Goal: Complete application form: Complete application form

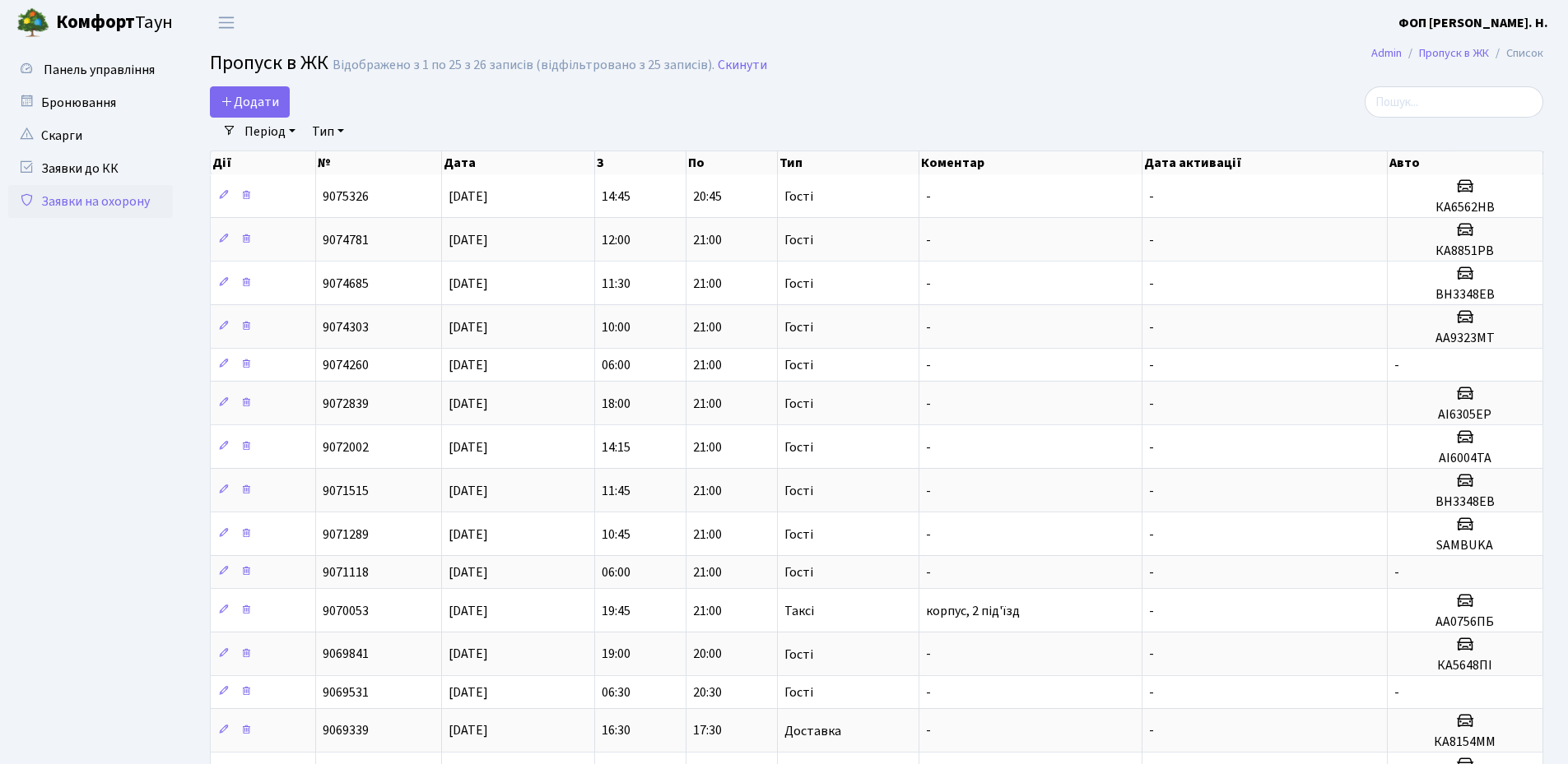
select select "25"
click at [1447, 109] on input "search" at bounding box center [1454, 102] width 179 height 31
click at [249, 102] on span "Додати" at bounding box center [249, 101] width 58 height 18
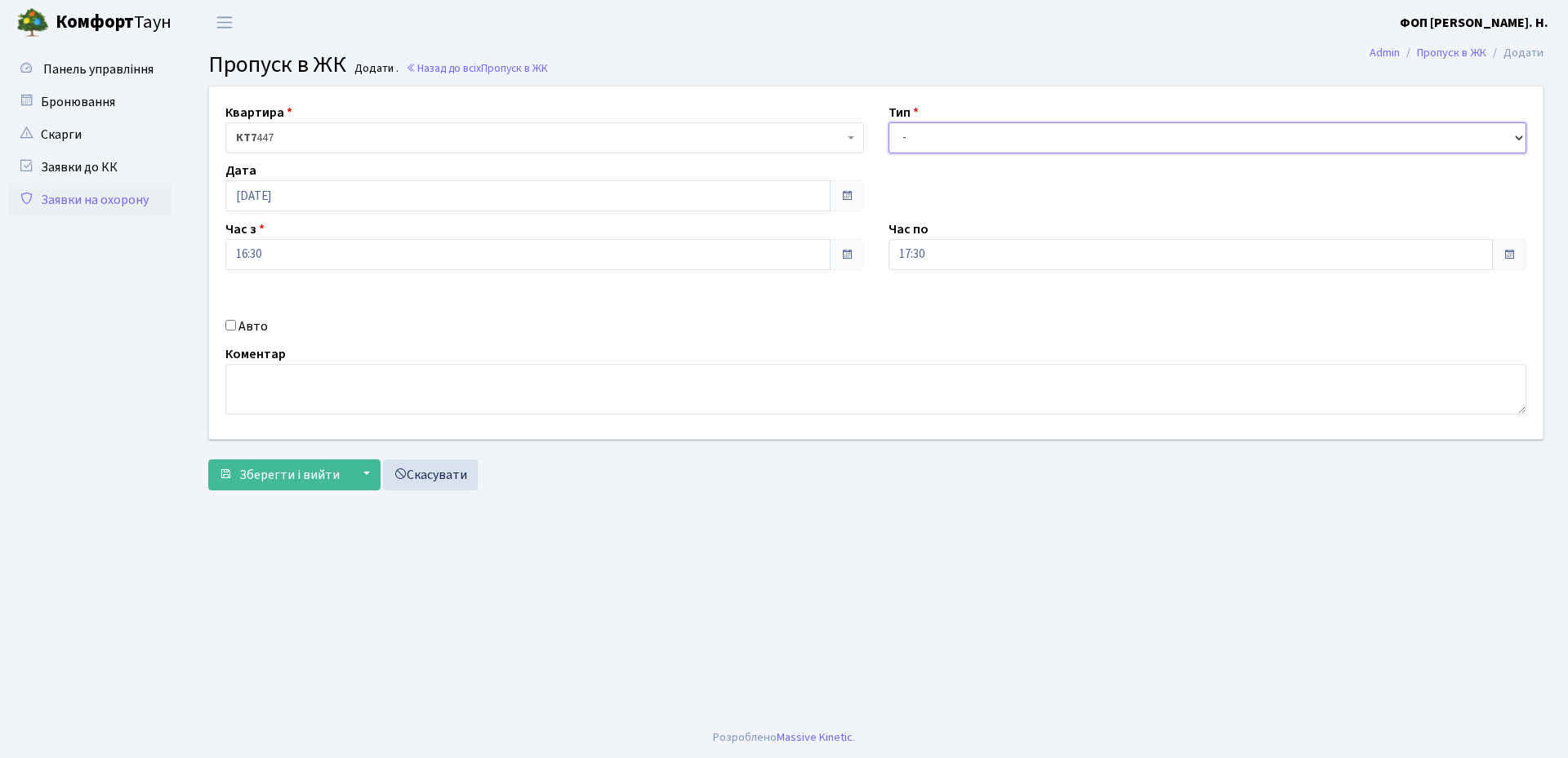
drag, startPoint x: 948, startPoint y: 139, endPoint x: 945, endPoint y: 151, distance: 12.4
click at [948, 139] on select "- Доставка Таксі Гості Сервіс" at bounding box center [1207, 138] width 639 height 31
select select "3"
click at [888, 122] on select "- Доставка Таксі Гості Сервіс" at bounding box center [1207, 138] width 639 height 31
click at [245, 325] on label "Авто" at bounding box center [253, 326] width 29 height 20
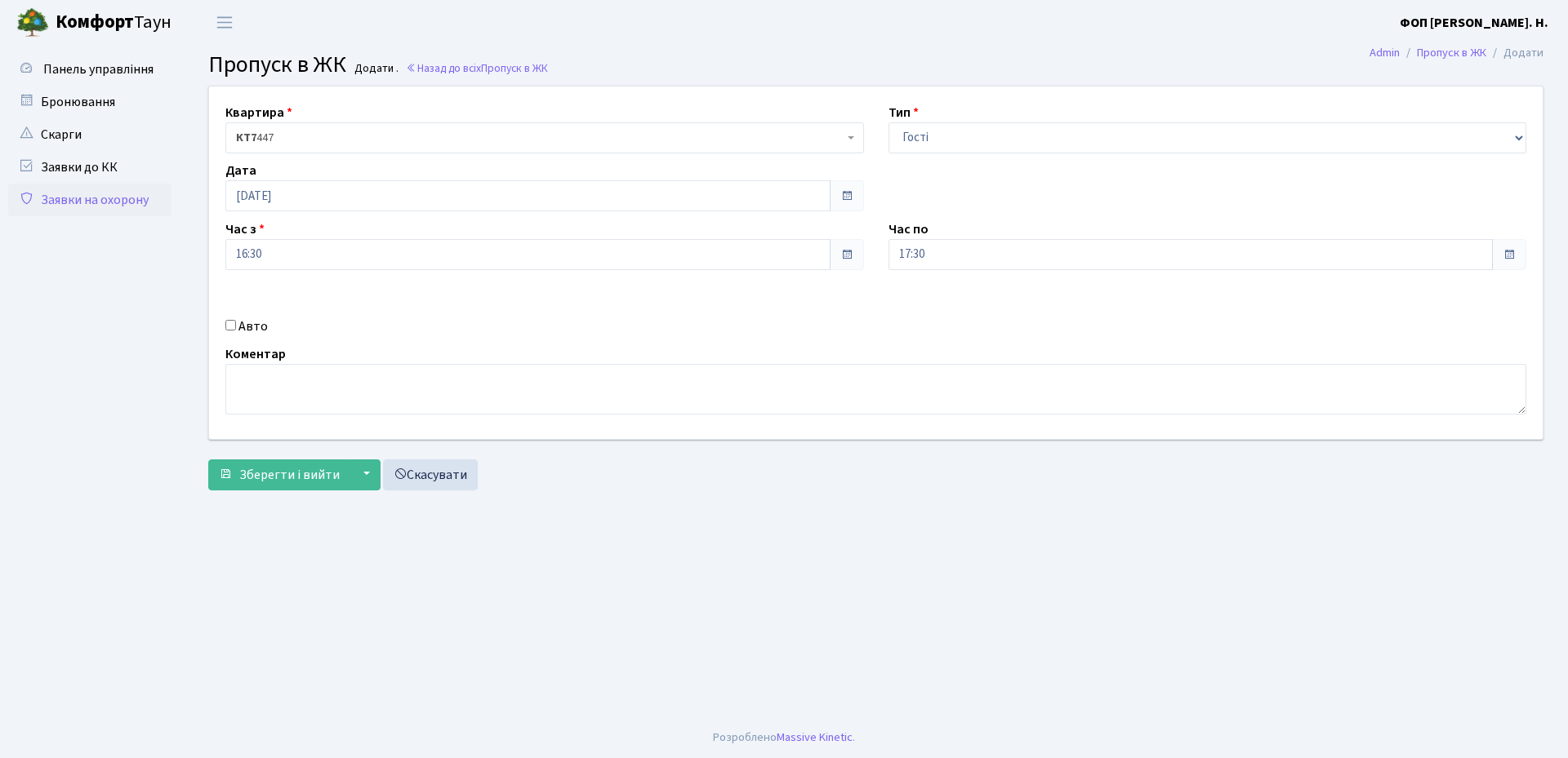
click at [236, 325] on input "Авто" at bounding box center [231, 325] width 10 height 10
checkbox input "true"
click at [1062, 315] on input "text" at bounding box center [1207, 312] width 639 height 31
type input "ка7946іо"
click at [1069, 262] on input "17:30" at bounding box center [1190, 255] width 605 height 31
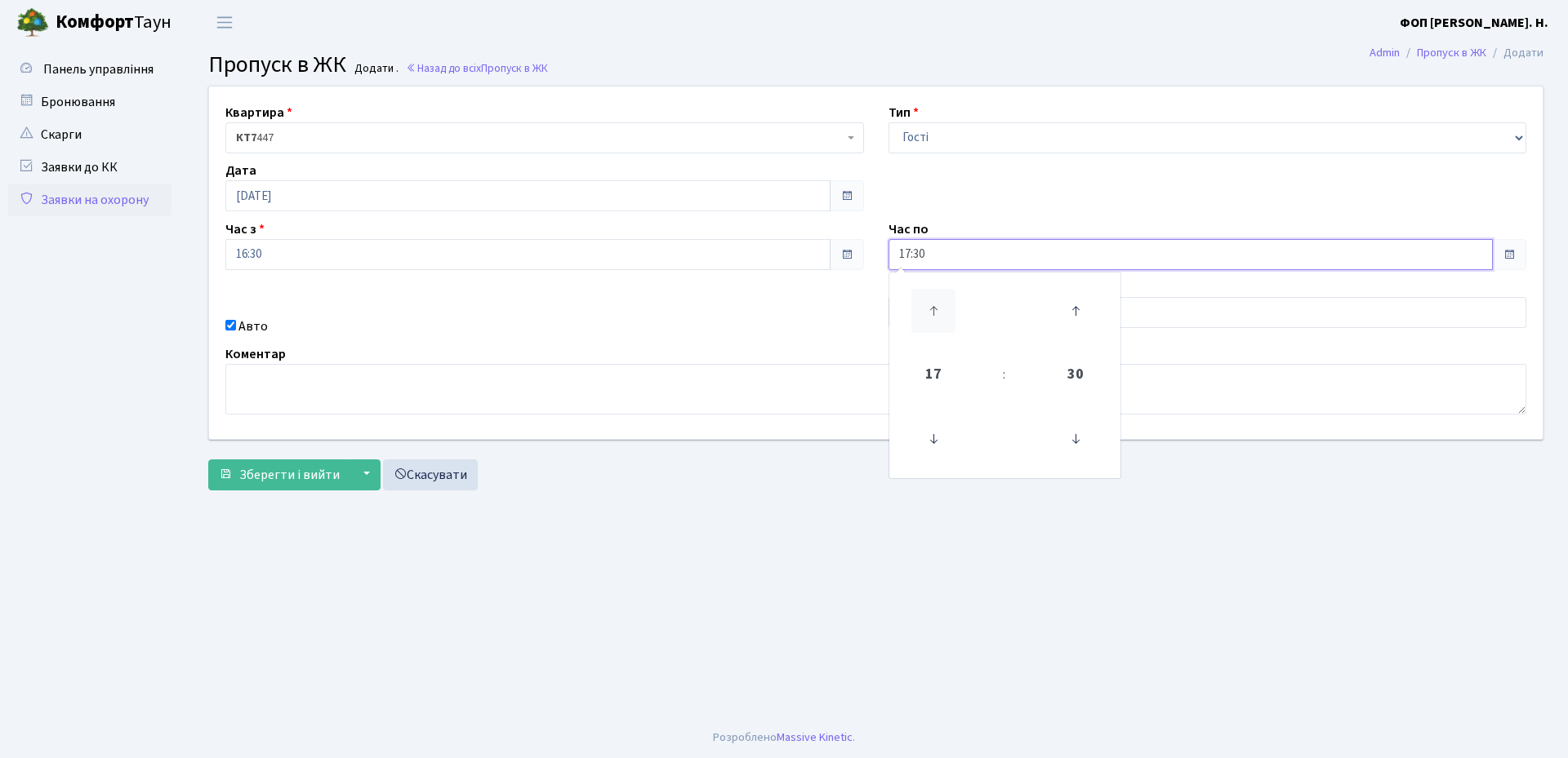
click at [927, 309] on icon at bounding box center [933, 311] width 44 height 44
click at [1083, 441] on icon at bounding box center [1075, 439] width 44 height 44
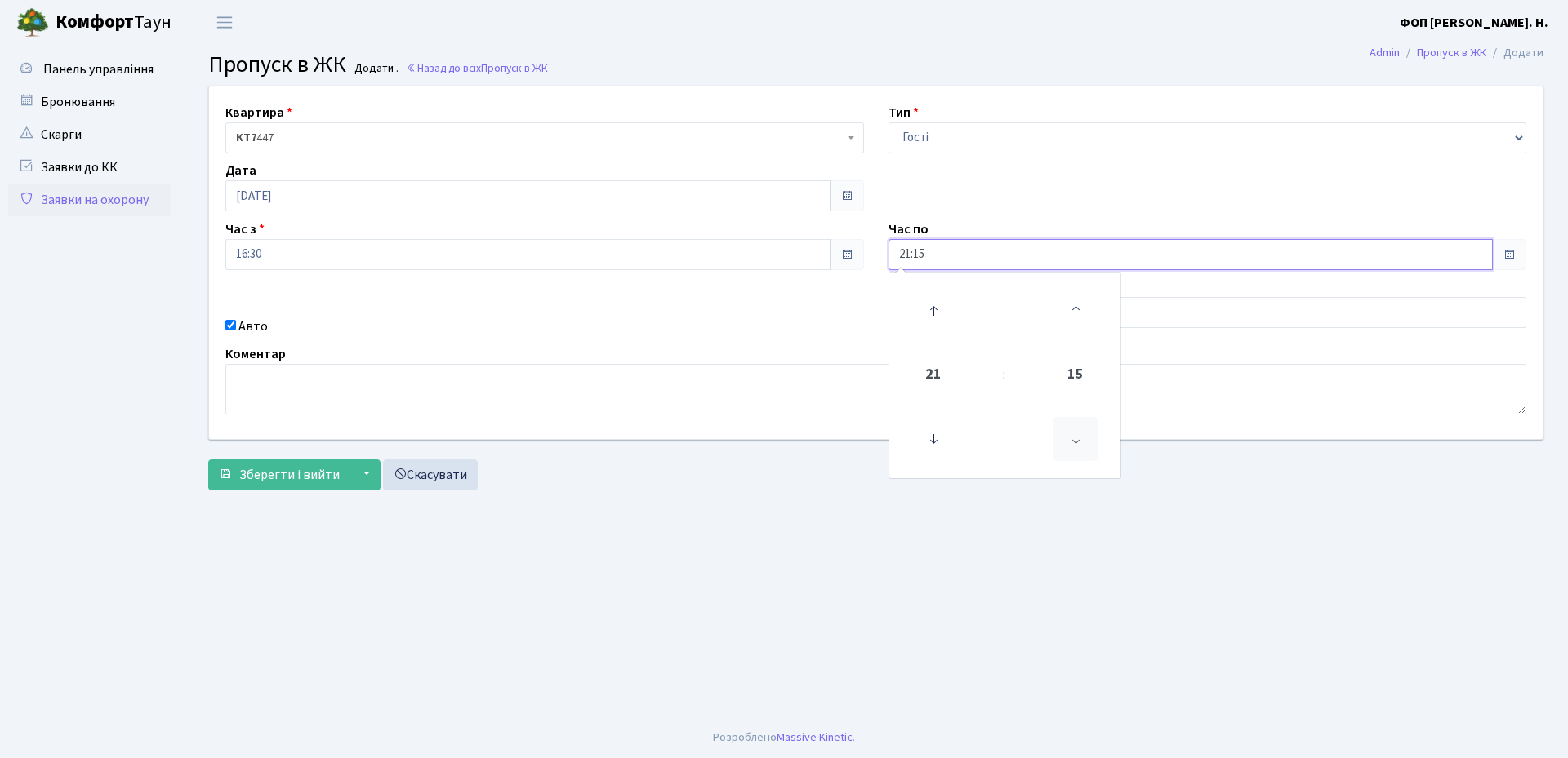
click at [1083, 441] on icon at bounding box center [1075, 439] width 44 height 44
type input "21:00"
click at [1219, 526] on main "Admin Пропуск в ЖК Додати Пропуск в ЖК Додати . Назад до всіх Пропуск в ЖК Квар…" at bounding box center [875, 381] width 1384 height 673
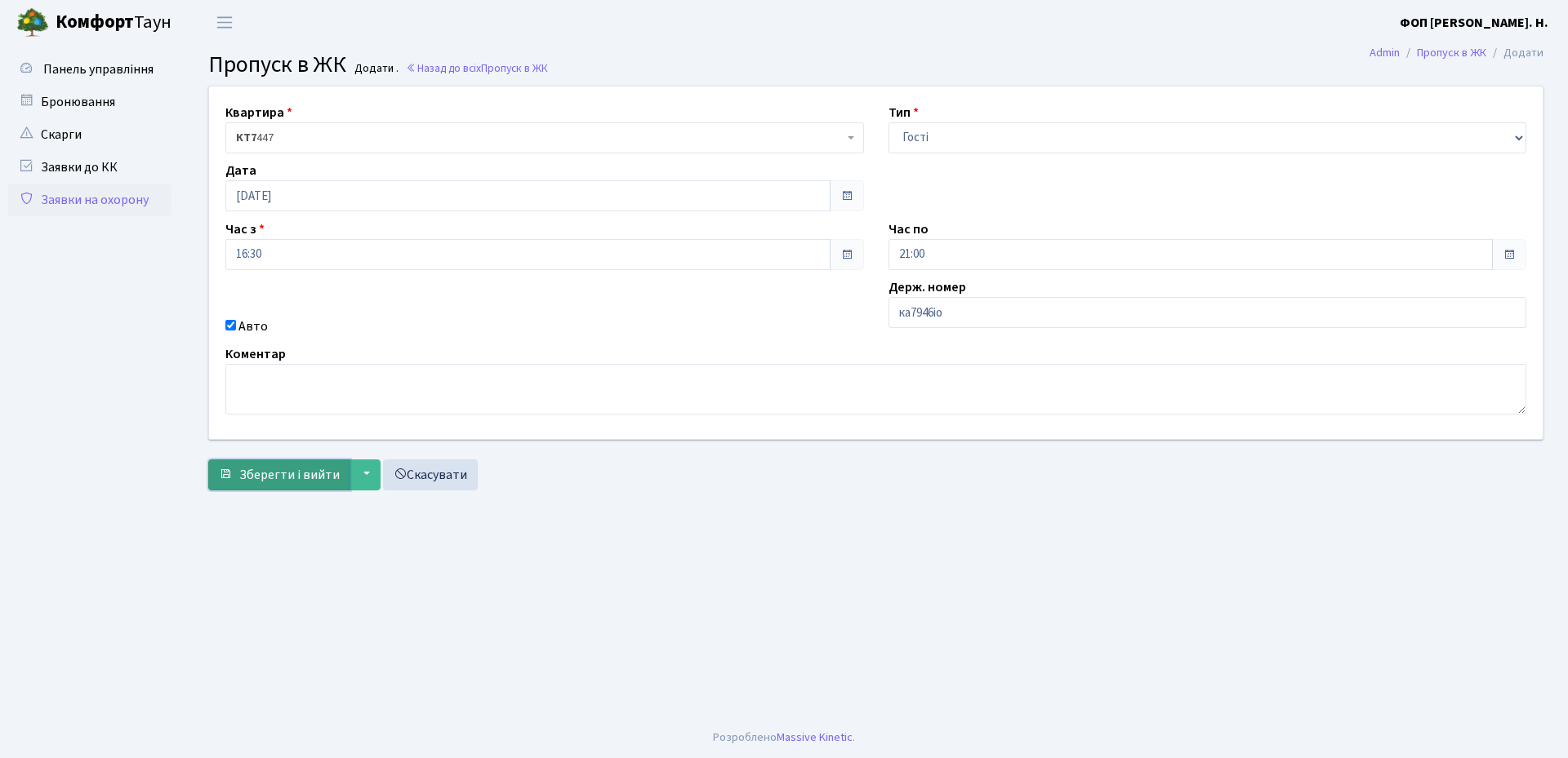
click at [283, 475] on span "Зберегти і вийти" at bounding box center [289, 475] width 101 height 18
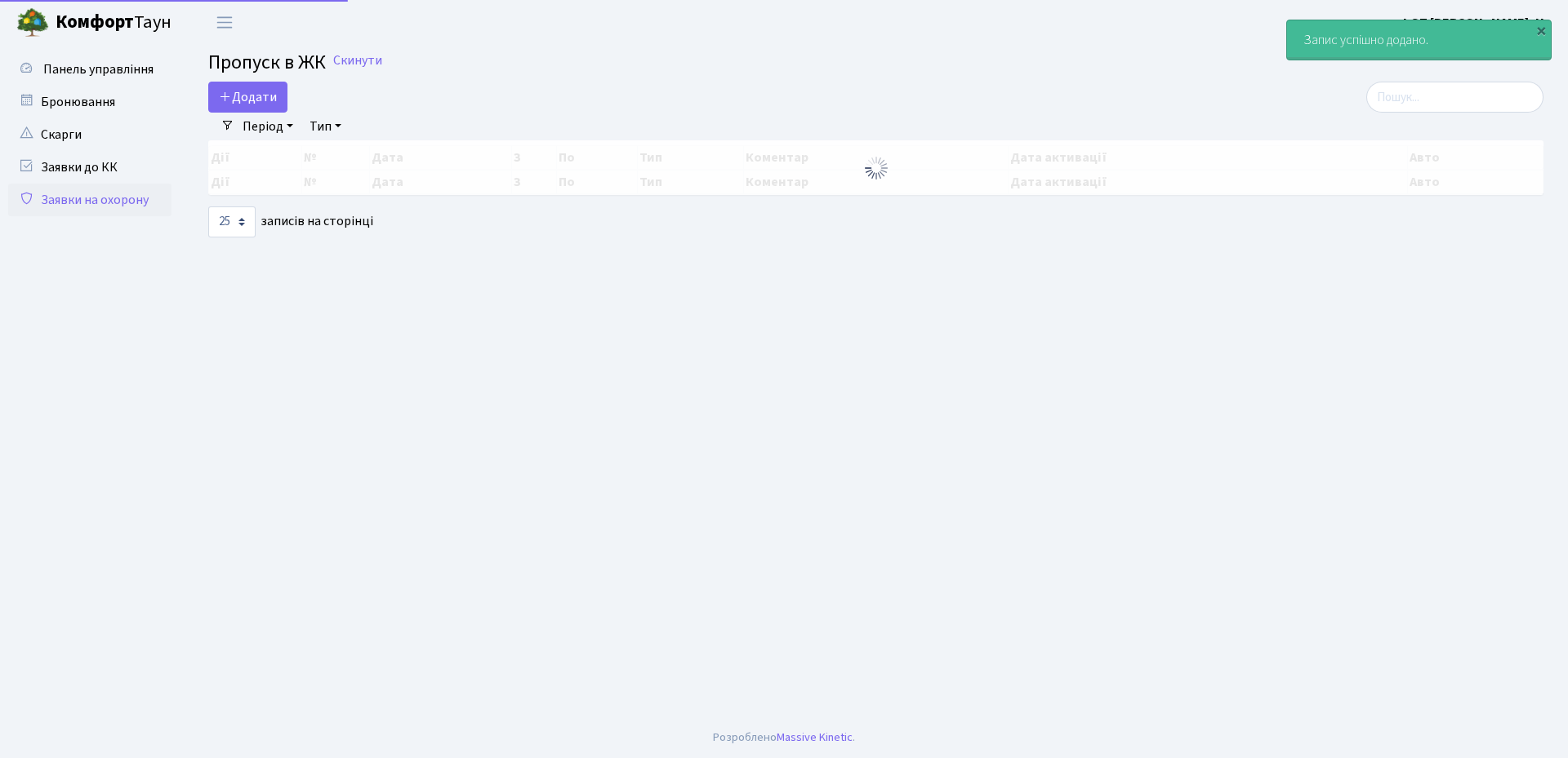
select select "25"
